Goal: Information Seeking & Learning: Stay updated

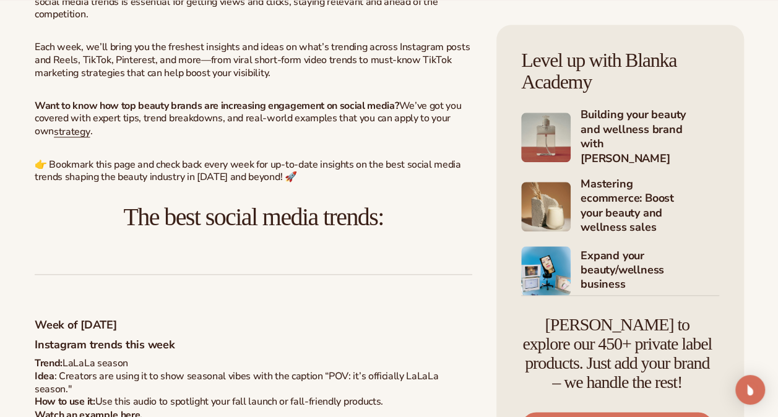
scroll to position [743, 0]
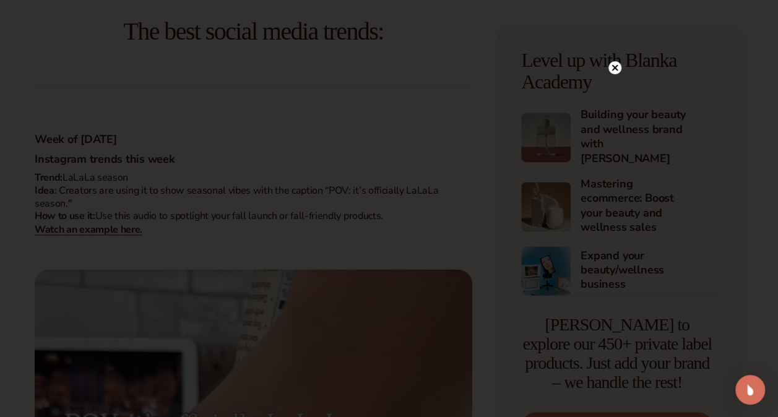
click at [612, 67] on circle at bounding box center [615, 67] width 13 height 13
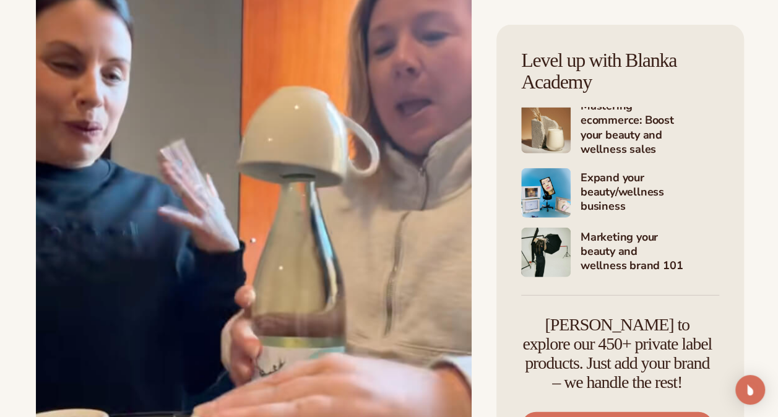
scroll to position [0, 0]
